Goal: Navigation & Orientation: Find specific page/section

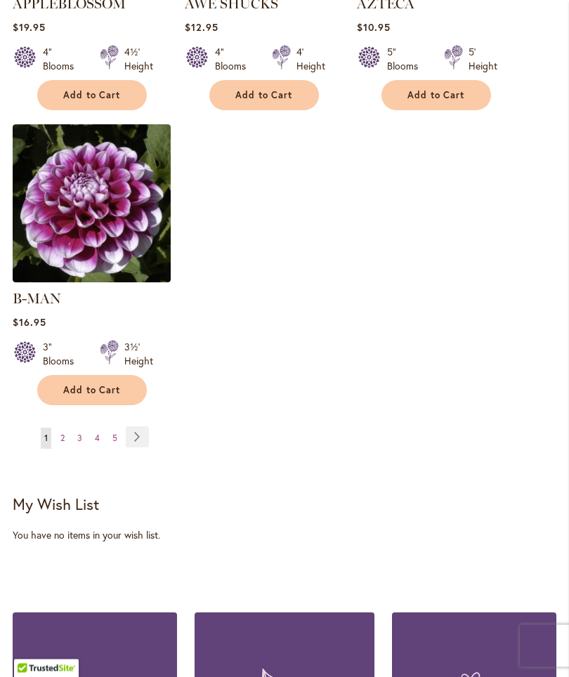
scroll to position [1829, 0]
click at [68, 428] on link "Page 2" at bounding box center [62, 438] width 11 height 21
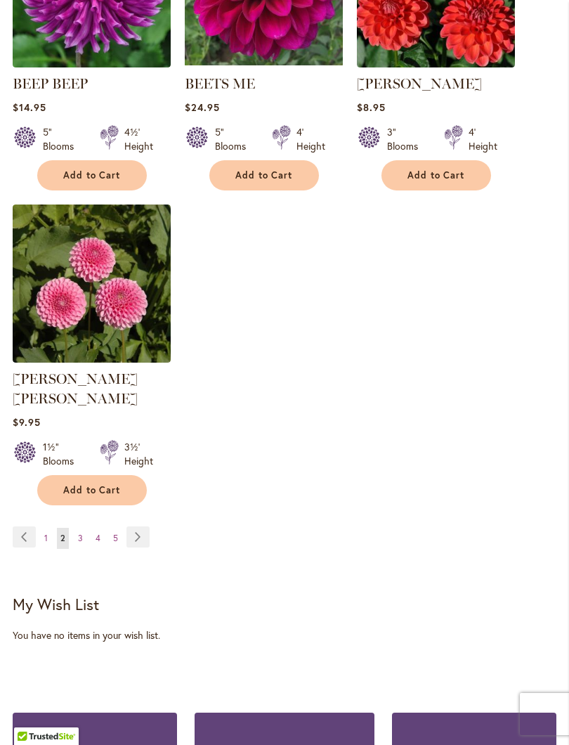
scroll to position [1729, 0]
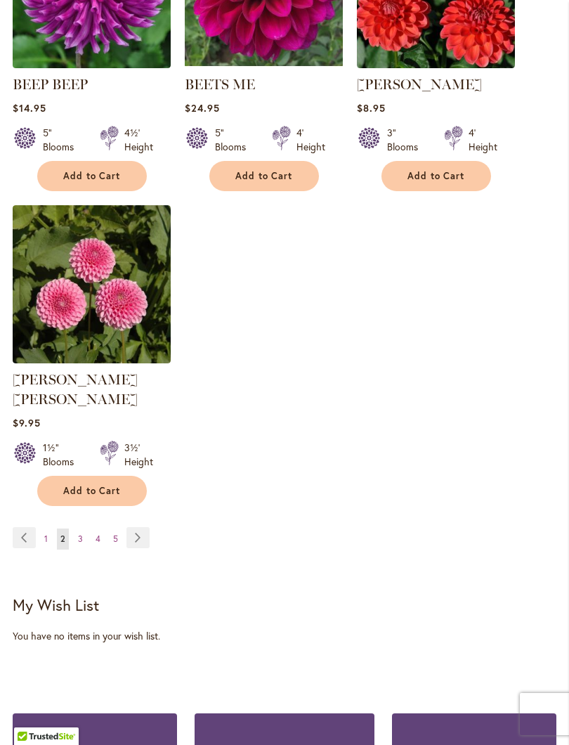
click at [83, 528] on link "Page 3" at bounding box center [80, 538] width 12 height 21
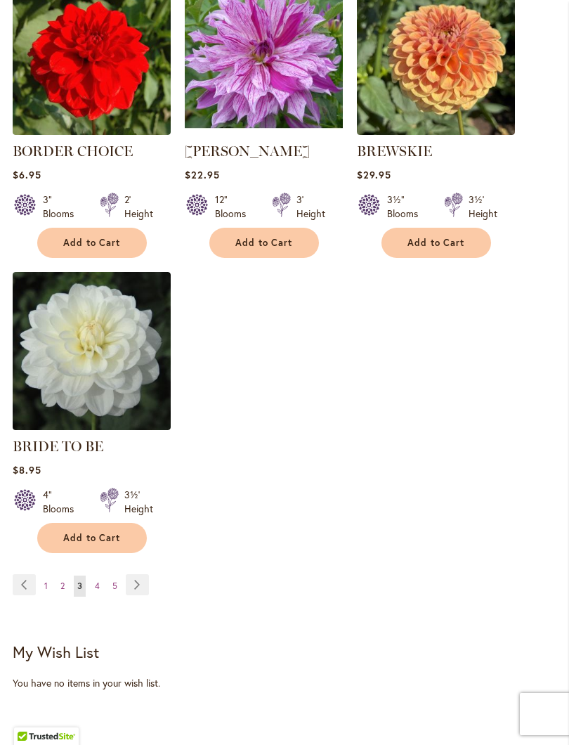
scroll to position [1671, 0]
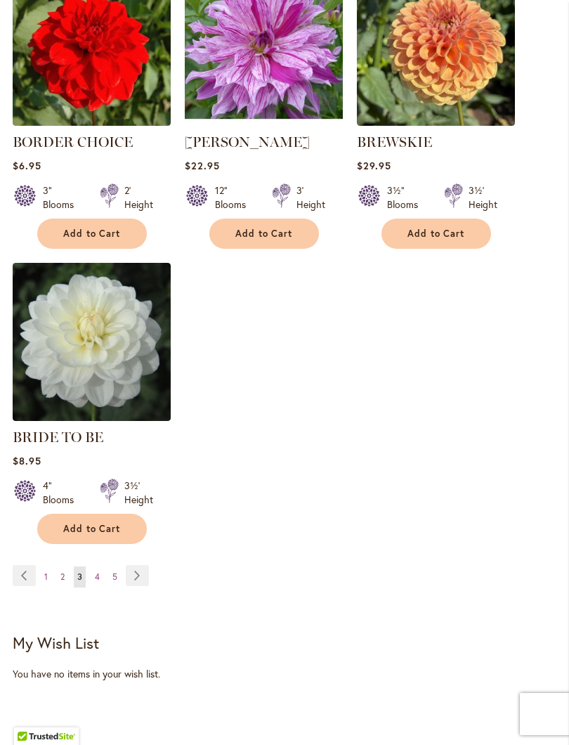
click at [100, 585] on link "Page 4" at bounding box center [97, 576] width 12 height 21
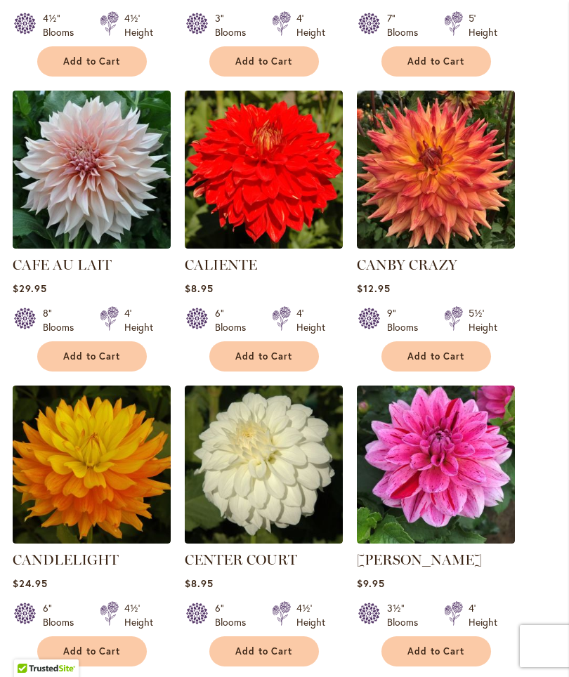
scroll to position [977, 0]
